Goal: Task Accomplishment & Management: Use online tool/utility

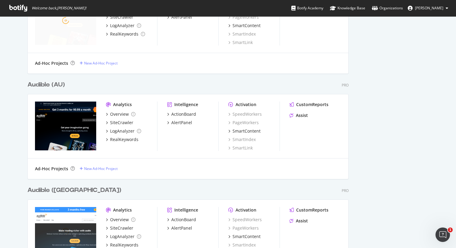
scroll to position [706, 0]
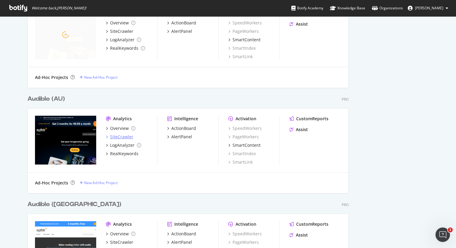
click at [118, 137] on div "SiteCrawler" at bounding box center [121, 137] width 23 height 6
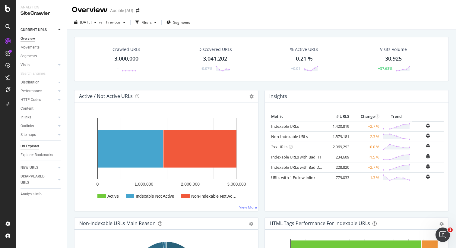
click at [25, 144] on div "Url Explorer" at bounding box center [29, 146] width 19 height 6
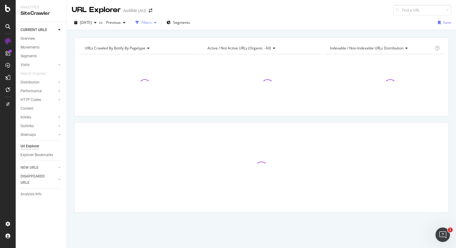
click at [159, 22] on div "button" at bounding box center [155, 23] width 7 height 4
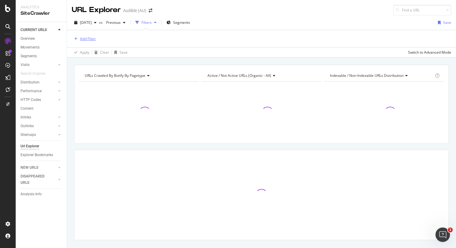
click at [81, 40] on div "Add Filter" at bounding box center [88, 38] width 16 height 5
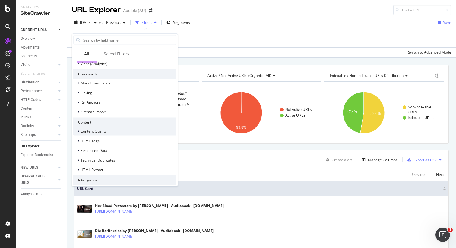
scroll to position [124, 0]
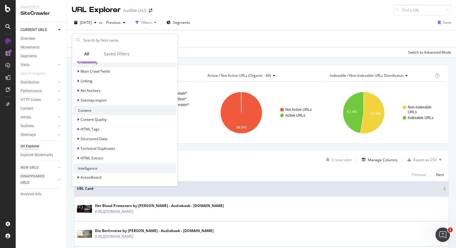
click at [361, 8] on div "URL Explorer Audible (AU)" at bounding box center [261, 7] width 389 height 15
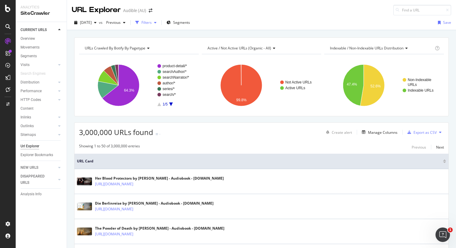
click at [156, 22] on icon "button" at bounding box center [155, 23] width 2 height 4
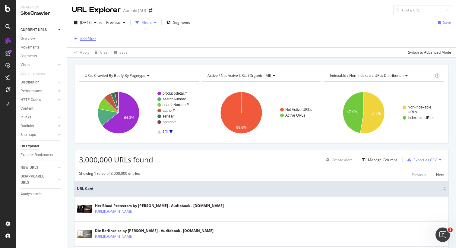
click at [89, 38] on div "Add Filter" at bounding box center [88, 38] width 16 height 5
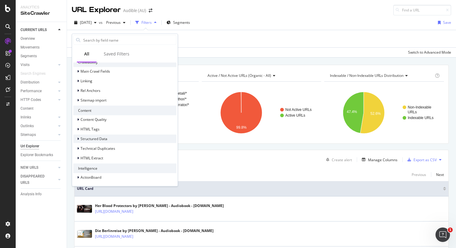
click at [90, 136] on span "Structured Data" at bounding box center [93, 138] width 27 height 5
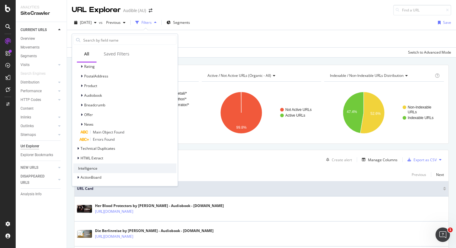
scroll to position [232, 0]
